Goal: Task Accomplishment & Management: Use online tool/utility

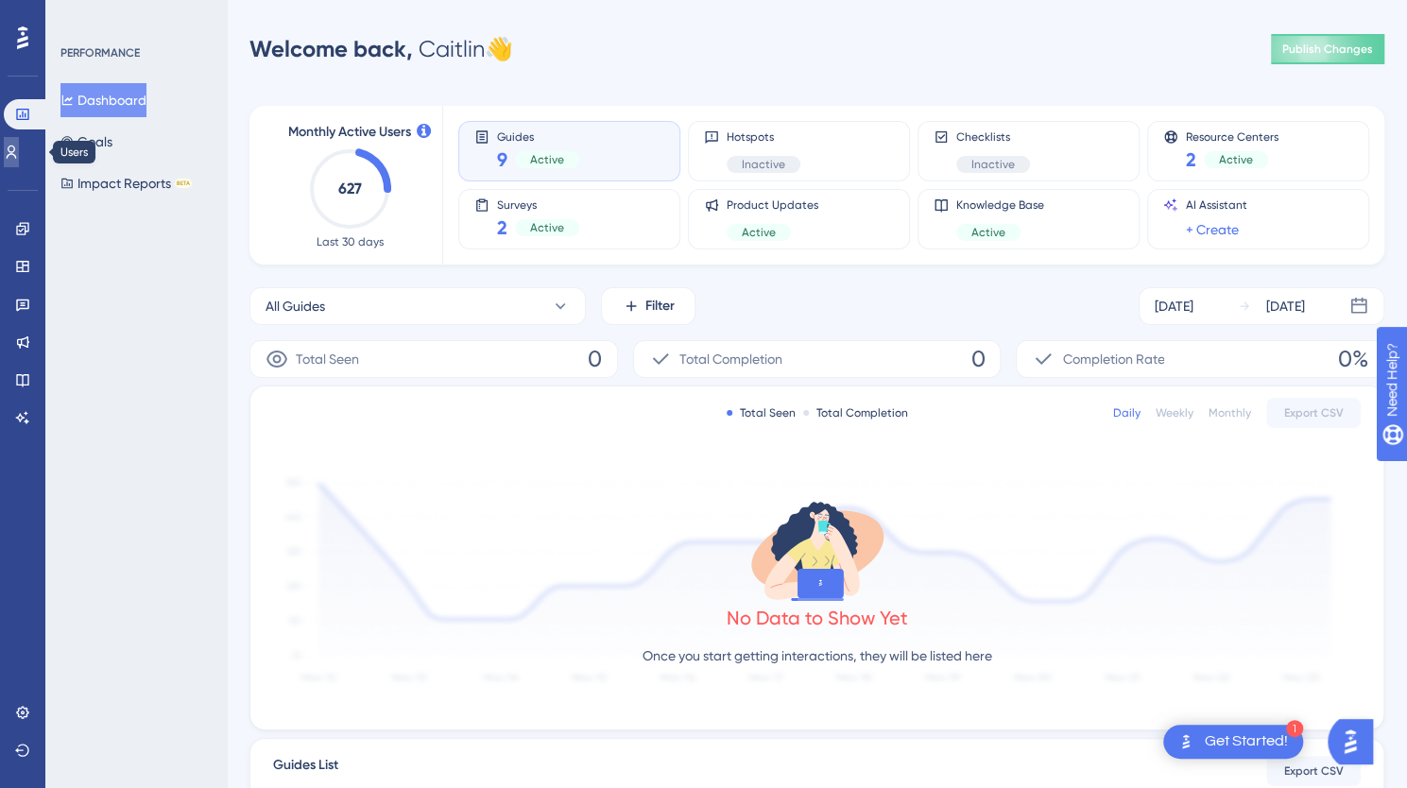
click at [17, 151] on icon at bounding box center [12, 152] width 10 height 13
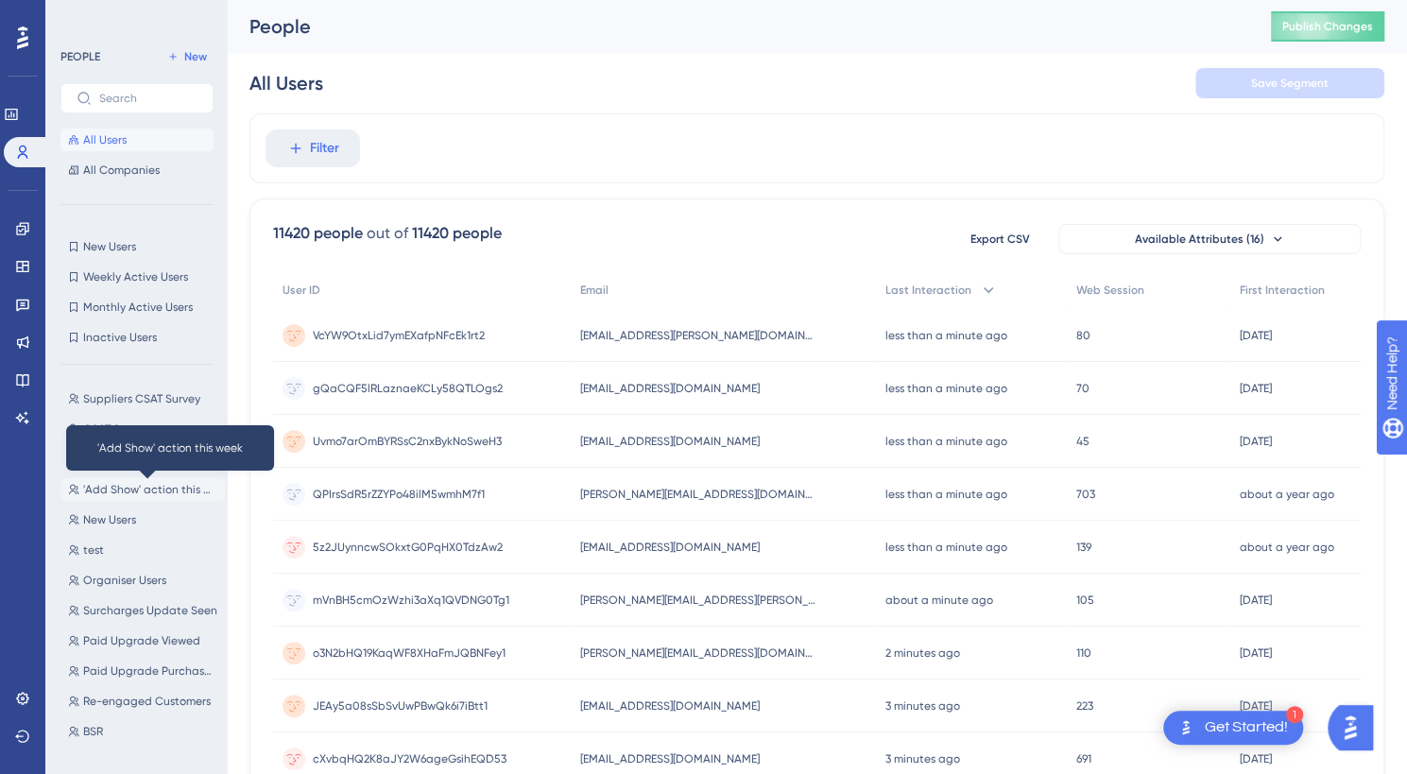
click at [129, 489] on span "'Add Show' action this week" at bounding box center [150, 489] width 134 height 15
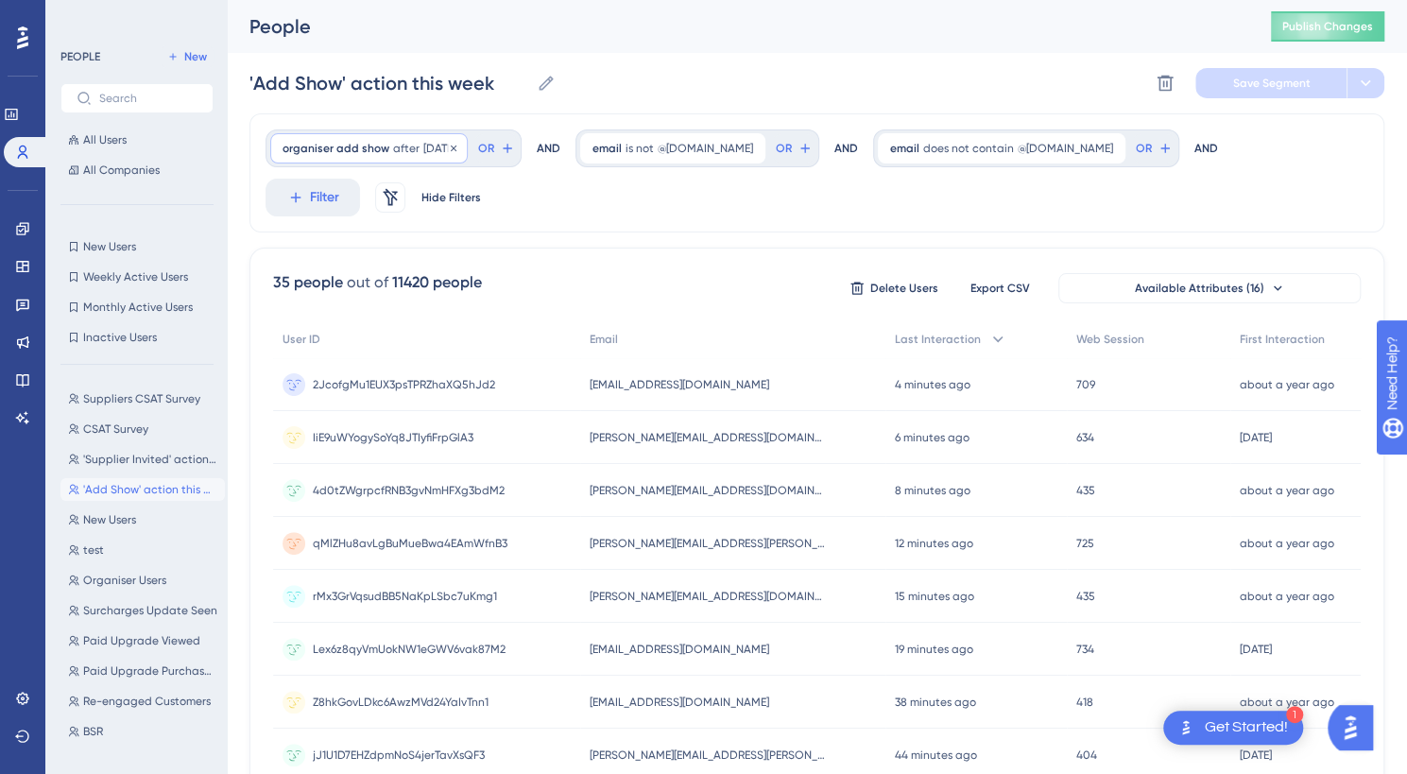
click at [371, 142] on span "organiser add show" at bounding box center [336, 148] width 107 height 15
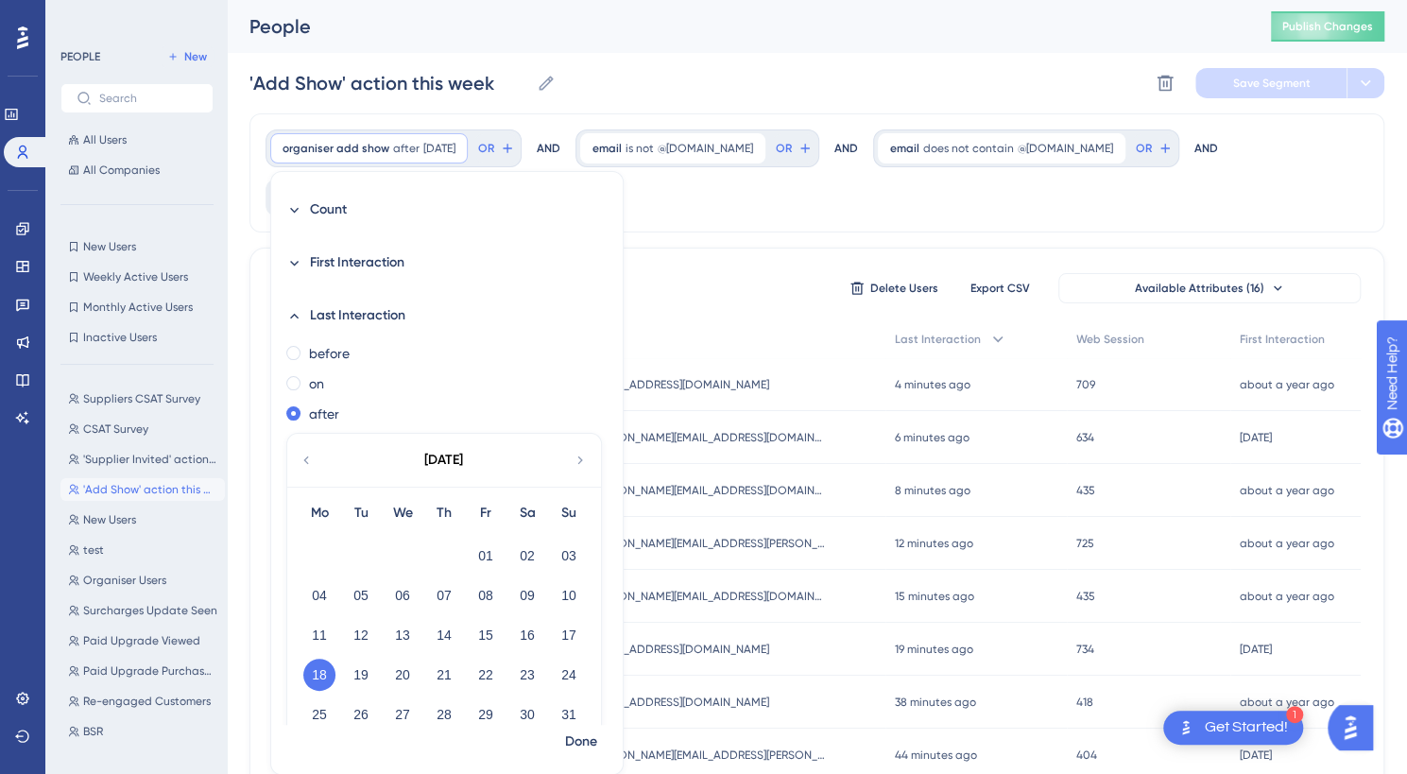
click at [574, 452] on icon at bounding box center [580, 460] width 15 height 17
click at [485, 587] on button "12" at bounding box center [486, 595] width 32 height 32
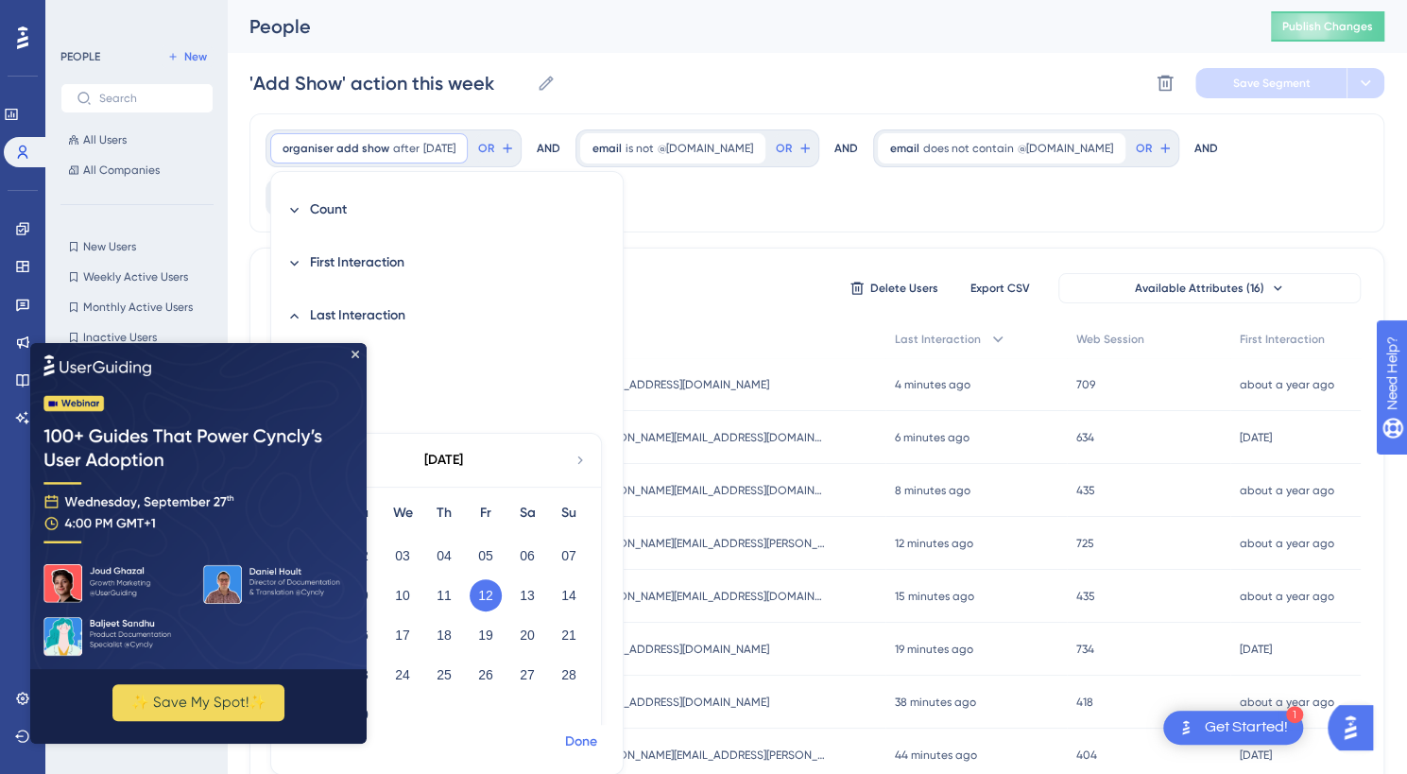
click at [570, 742] on span "Done" at bounding box center [581, 741] width 32 height 23
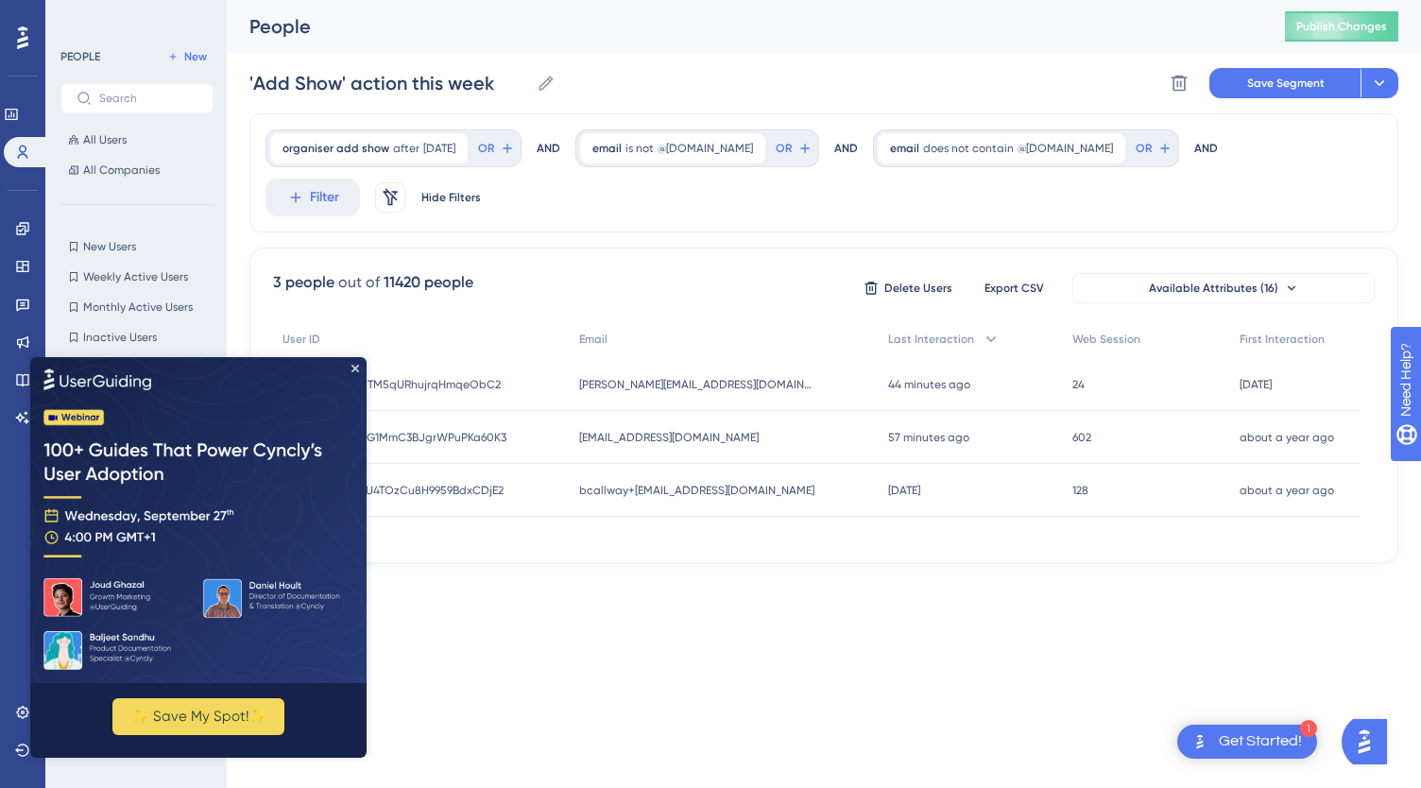
click at [358, 371] on img at bounding box center [198, 519] width 336 height 326
click at [361, 363] on img at bounding box center [198, 519] width 336 height 326
drag, startPoint x: 762, startPoint y: 442, endPoint x: 586, endPoint y: 447, distance: 175.8
click at [0, 0] on div "PM9BVGmU4TOzCu8H9959BdxCDjE2 PM9BVGmU4TOzCu8H9959BdxCDjE2 bcallway+[EMAIL_ADDRE…" at bounding box center [0, 0] width 0 height 0
copy div "PM9BVGmU4TOzCu8H9959BdxCDjE2 bcallway+[EMAIL_ADDRESS][DOMAIN_NAME]"
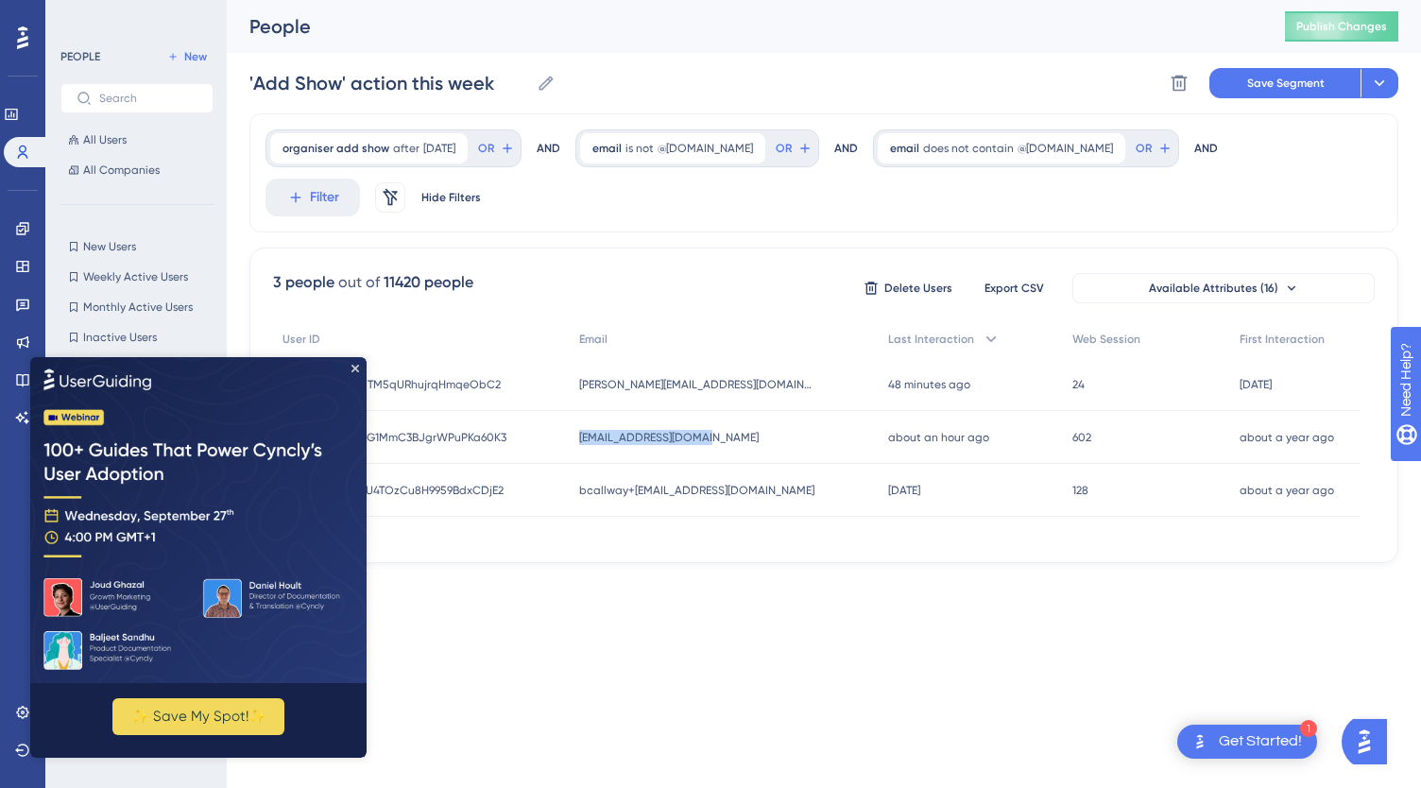
drag, startPoint x: 753, startPoint y: 387, endPoint x: 586, endPoint y: 394, distance: 167.4
click at [0, 0] on div "6hCJN8lOG1MmC3BJgrWPuPKa60K3 6hCJN8lOG1MmC3BJgrWPuPKa60K3 [EMAIL_ADDRESS][DOMAI…" at bounding box center [0, 0] width 0 height 0
copy div "6hCJN8lOG1MmC3BJgrWPuPKa60K3 [EMAIL_ADDRESS][DOMAIN_NAME]"
click at [21, 43] on icon at bounding box center [22, 38] width 11 height 25
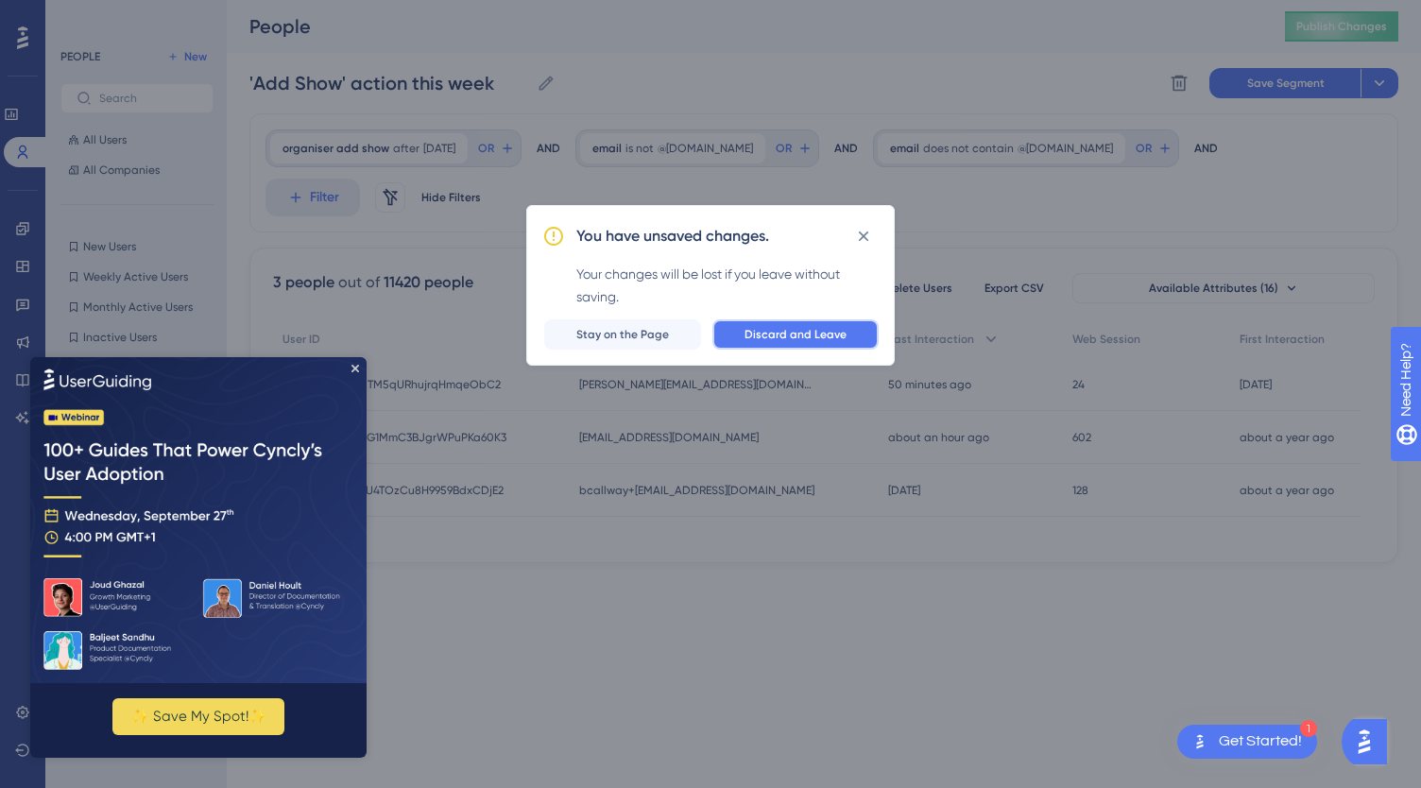
click at [777, 324] on button "Discard and Leave" at bounding box center [795, 334] width 166 height 30
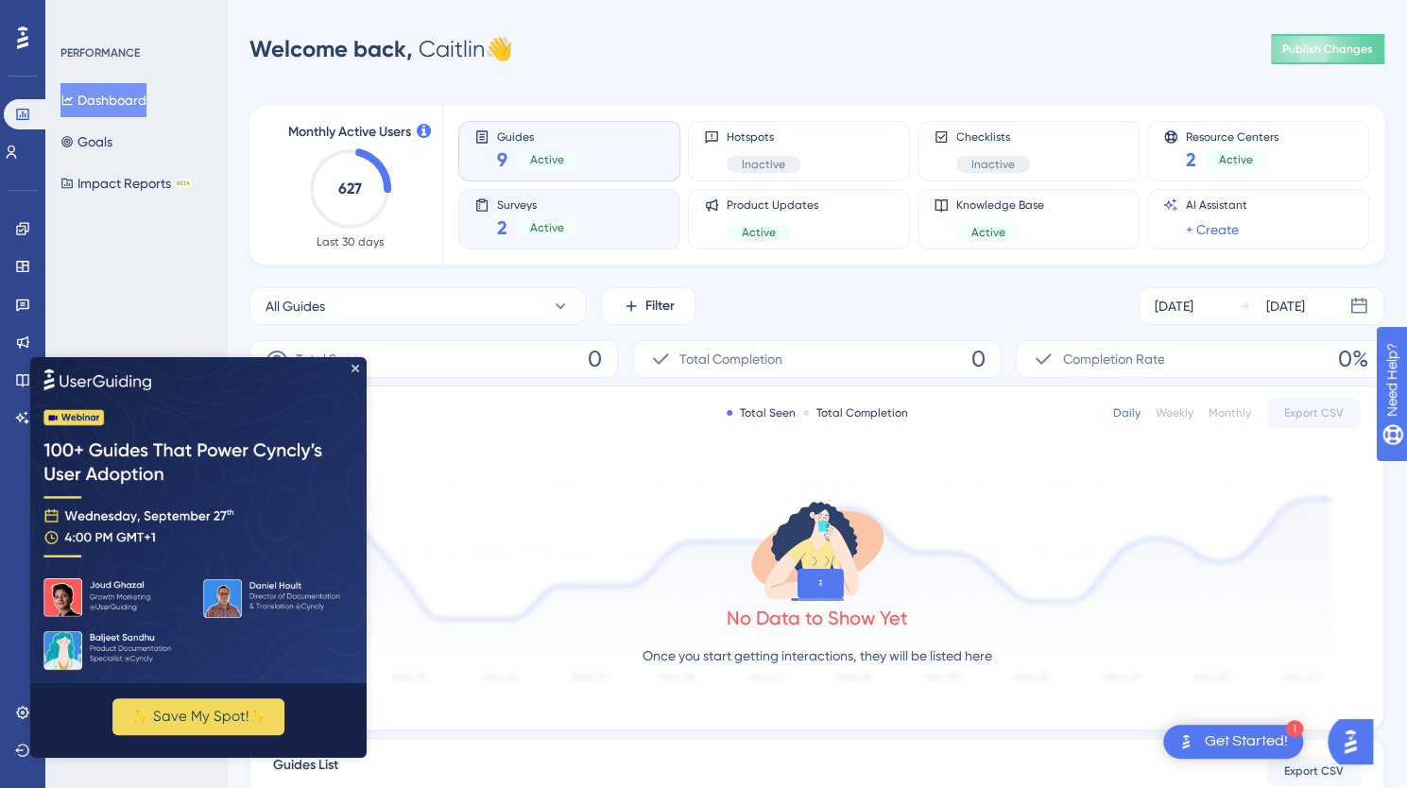
click at [532, 236] on div "2 Active" at bounding box center [538, 227] width 82 height 26
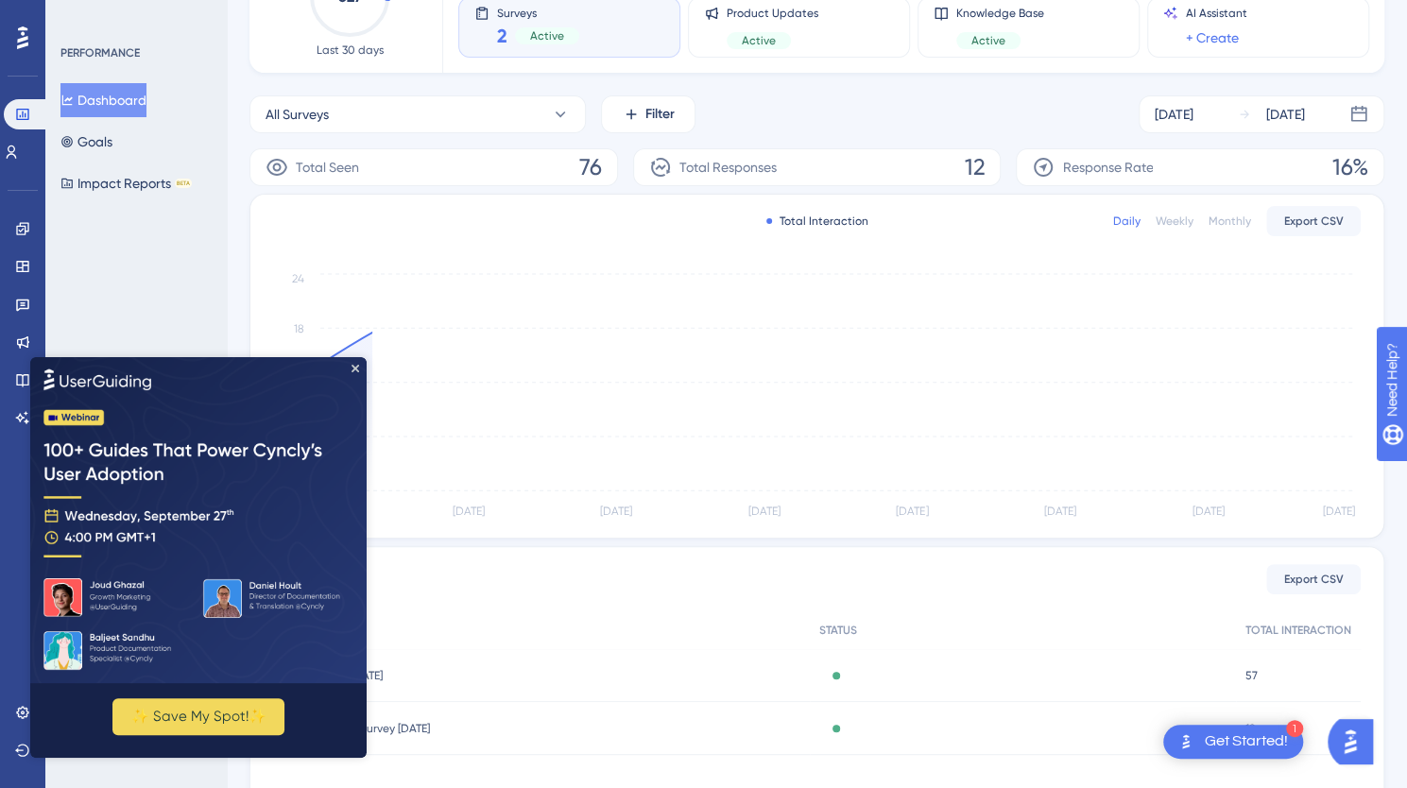
scroll to position [280, 0]
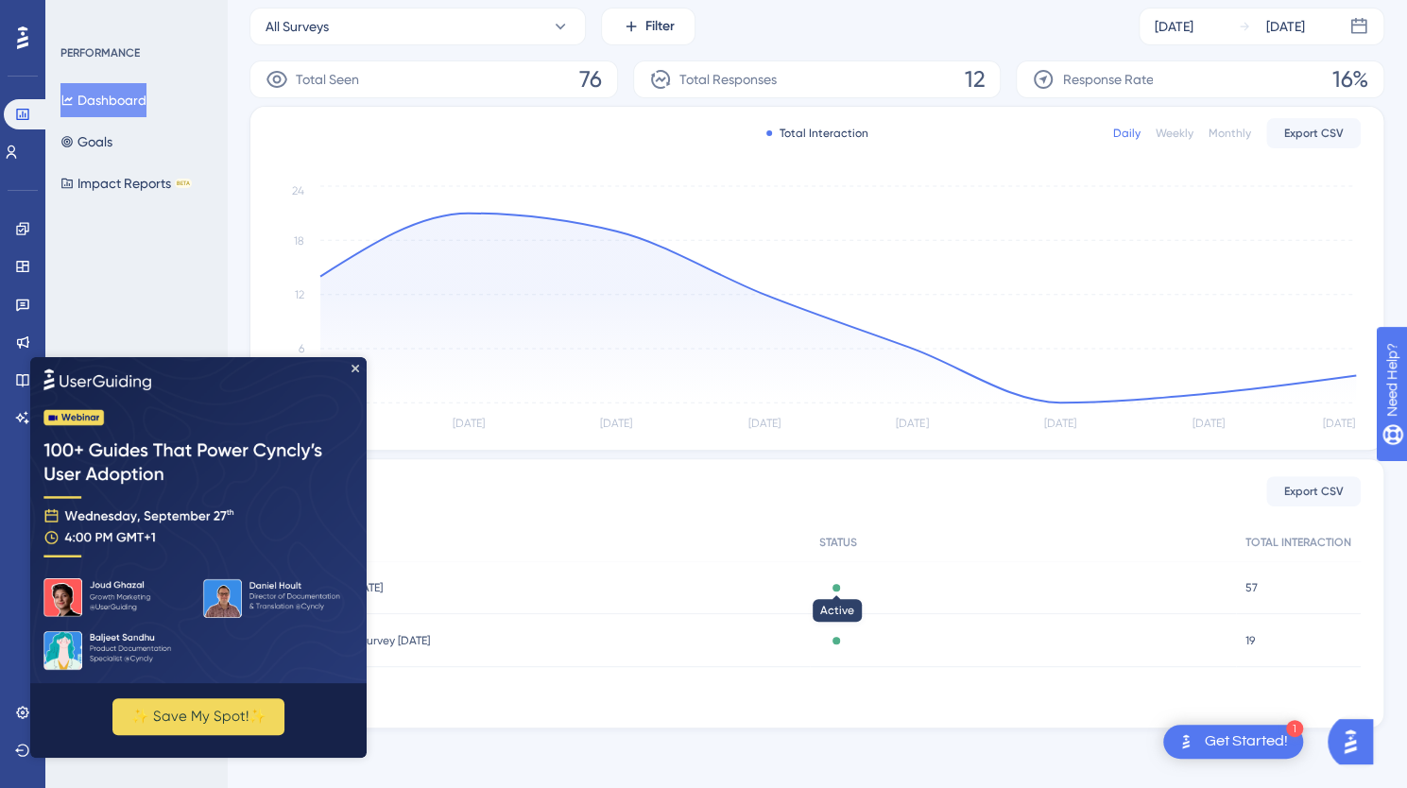
click at [860, 583] on div "Active" at bounding box center [1023, 587] width 427 height 53
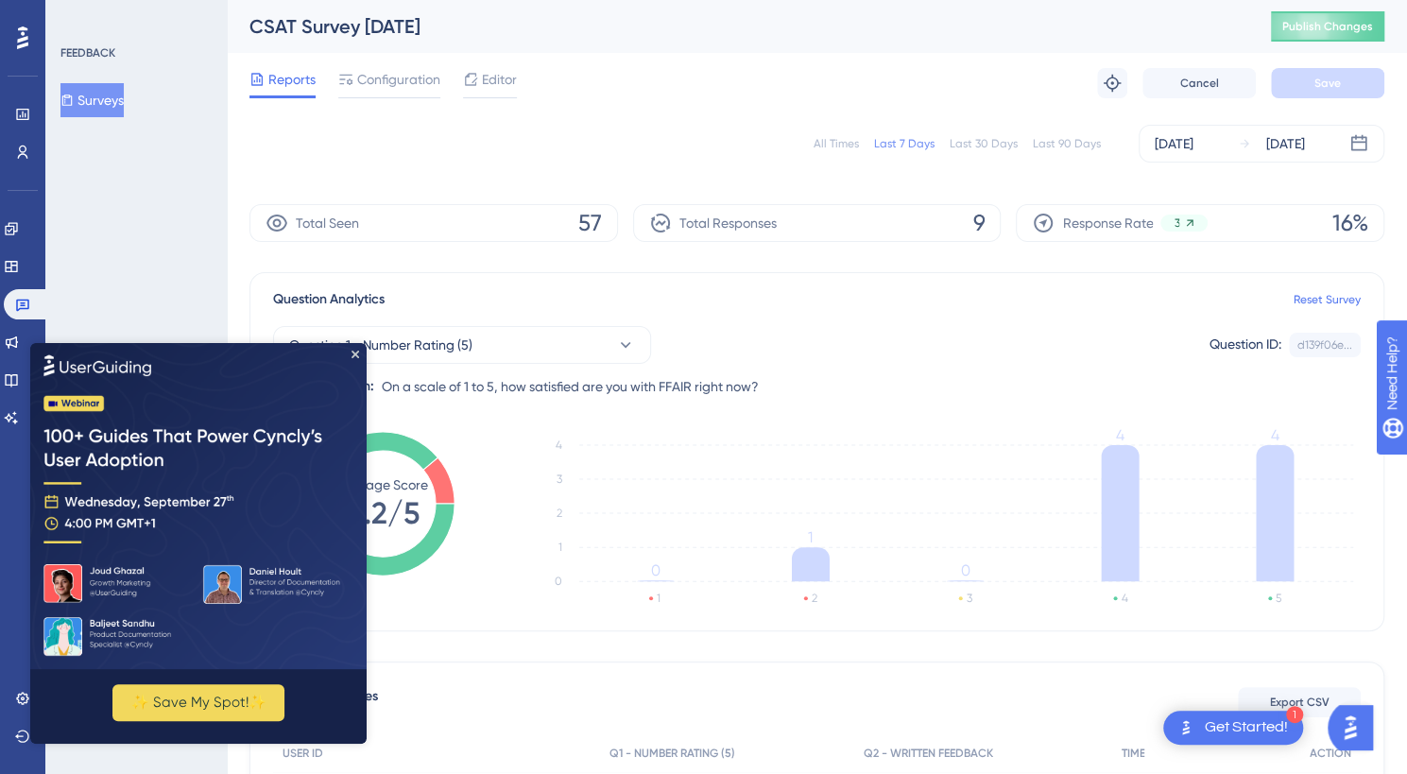
click at [350, 354] on img at bounding box center [198, 506] width 336 height 326
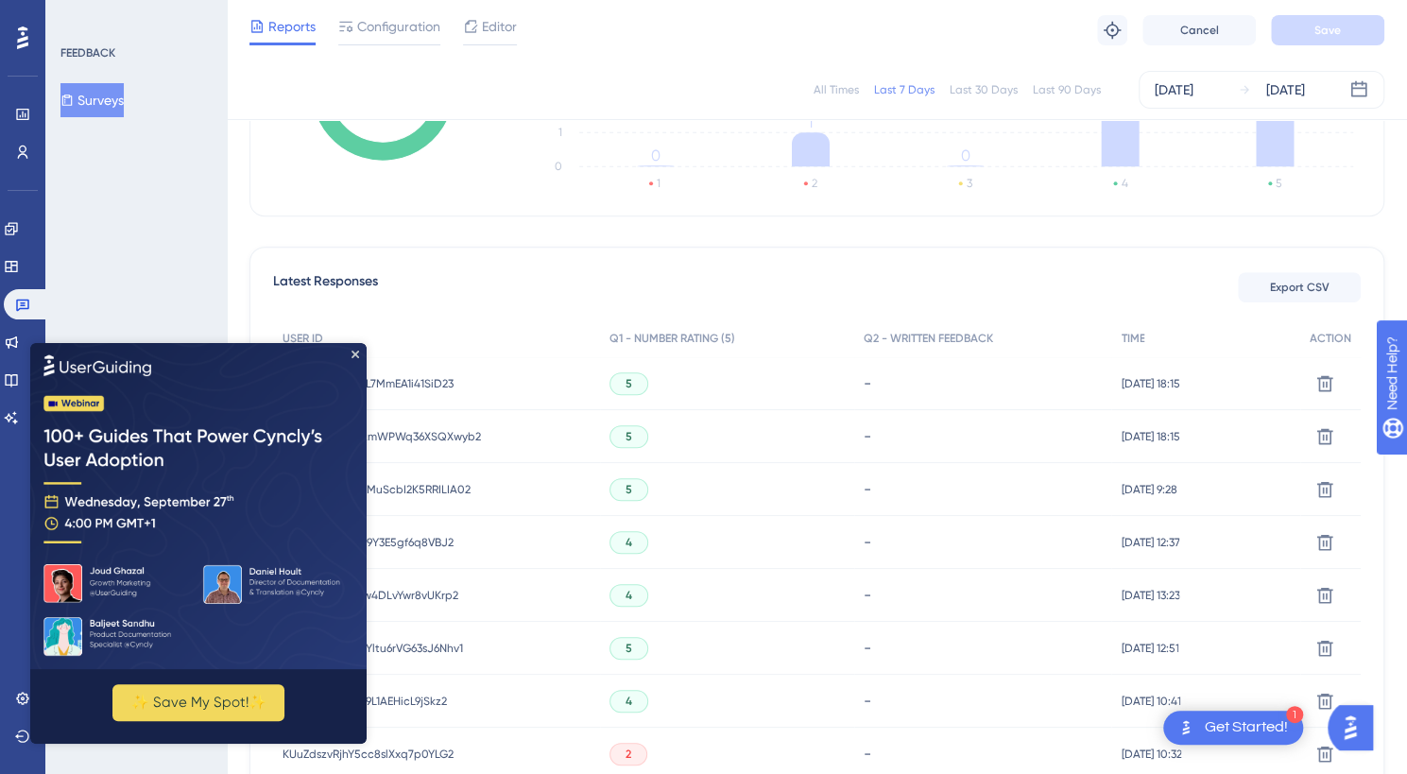
scroll to position [514, 0]
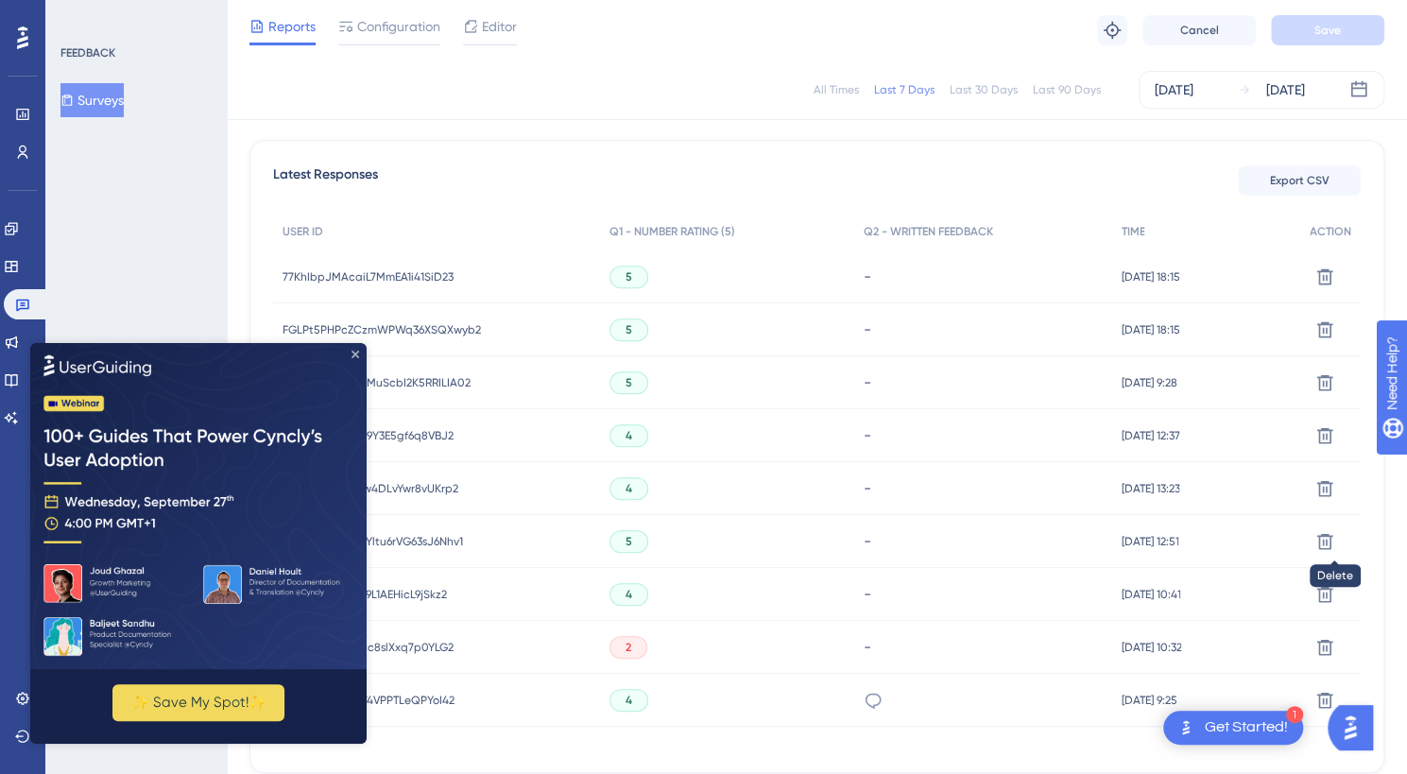
click at [353, 351] on icon "Close Preview" at bounding box center [355, 355] width 8 height 8
